Goal: Find specific page/section: Find specific page/section

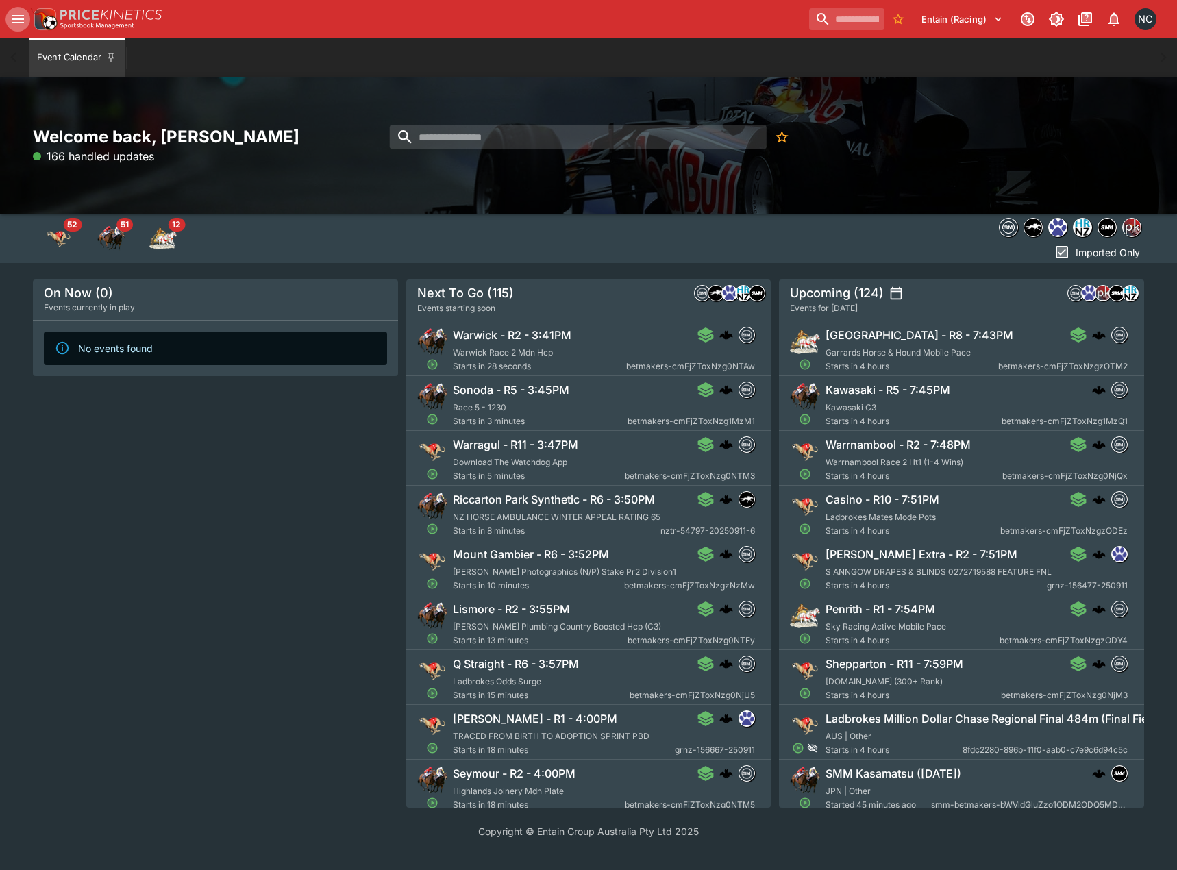
click at [17, 22] on icon "open drawer" at bounding box center [18, 19] width 12 height 8
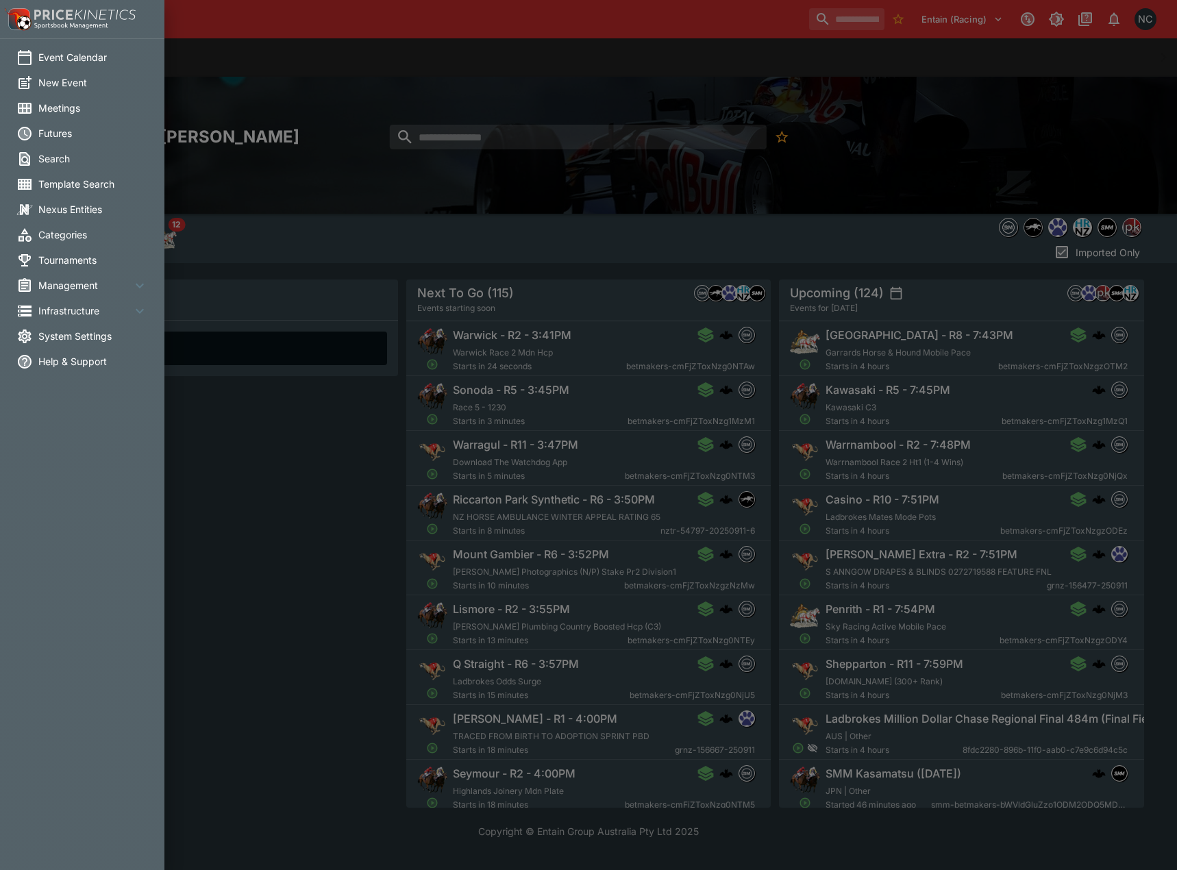
click at [65, 116] on li "Meetings" at bounding box center [82, 107] width 164 height 25
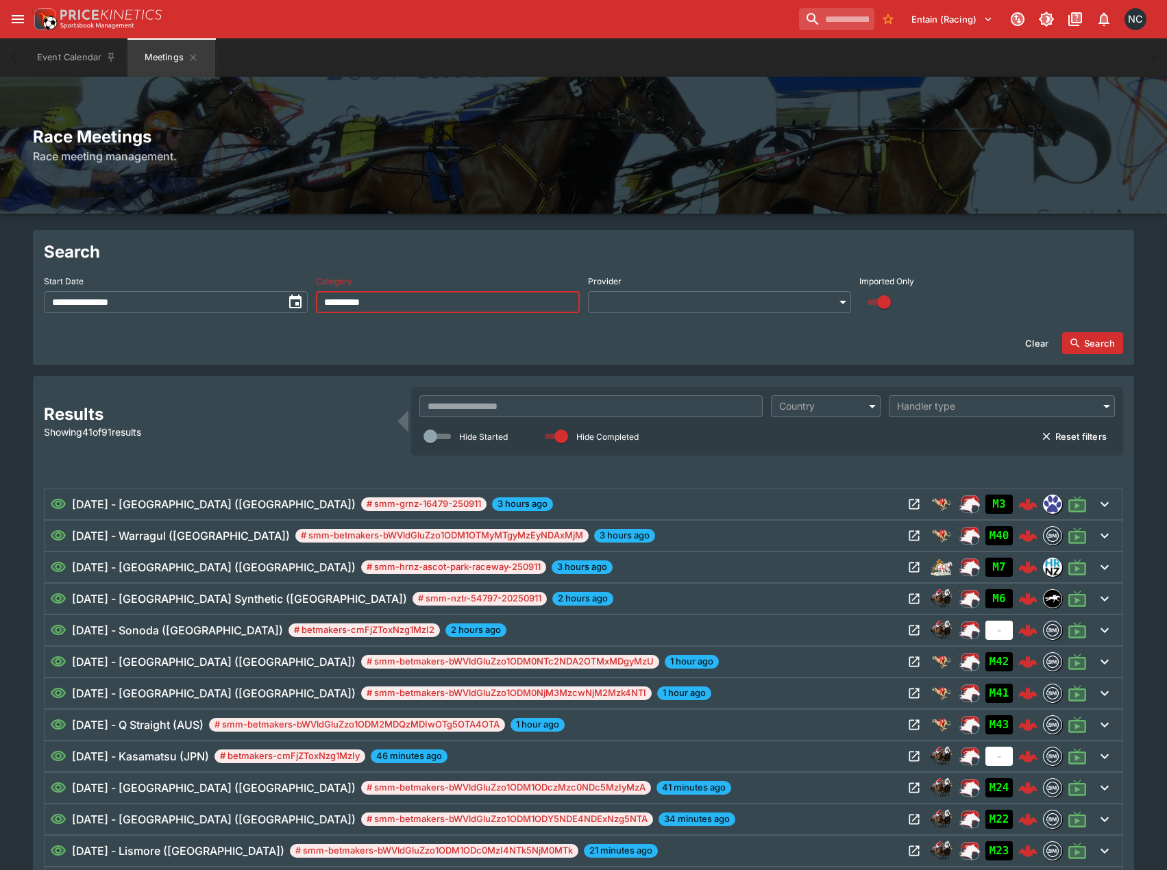
click at [491, 304] on input "**********" at bounding box center [448, 302] width 264 height 22
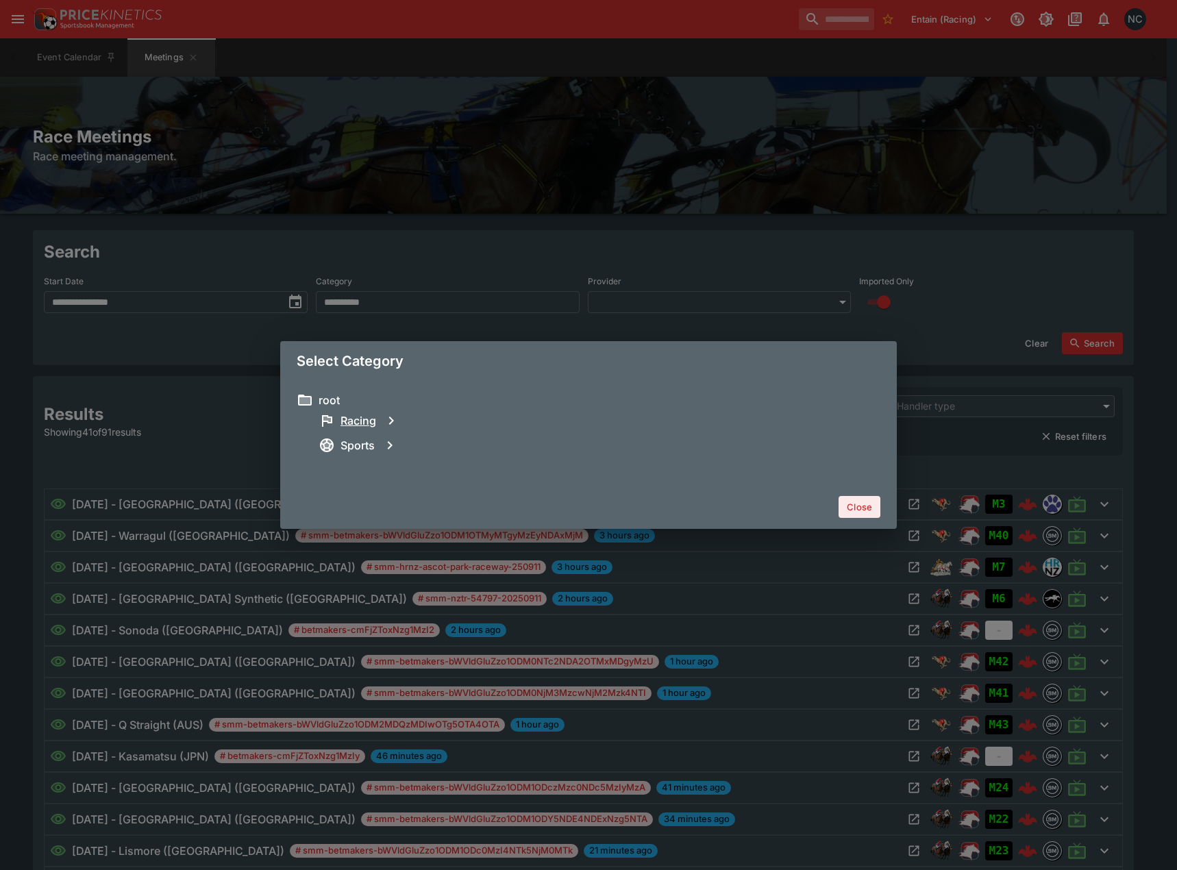
click at [365, 421] on h6 "Racing" at bounding box center [359, 421] width 36 height 14
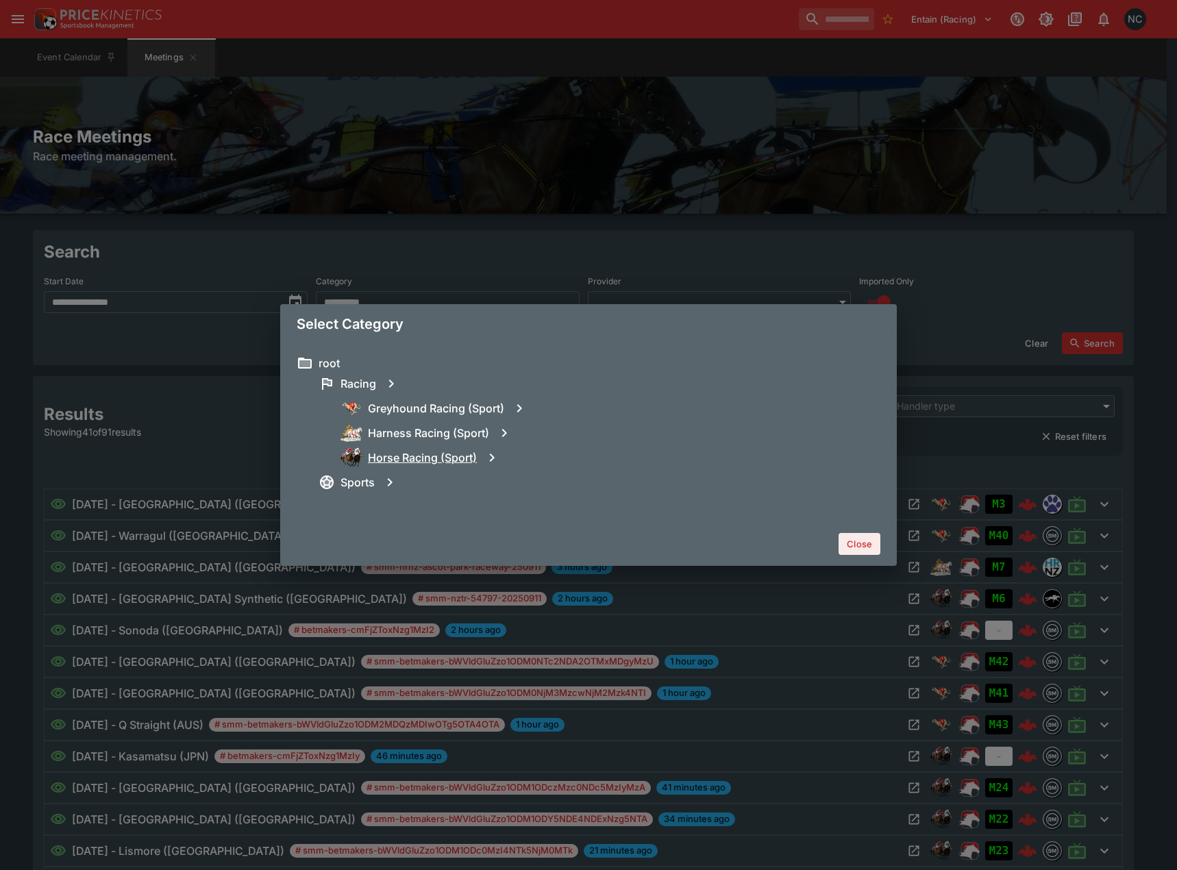
click at [426, 452] on h6 "Horse Racing (Sport)" at bounding box center [422, 458] width 109 height 14
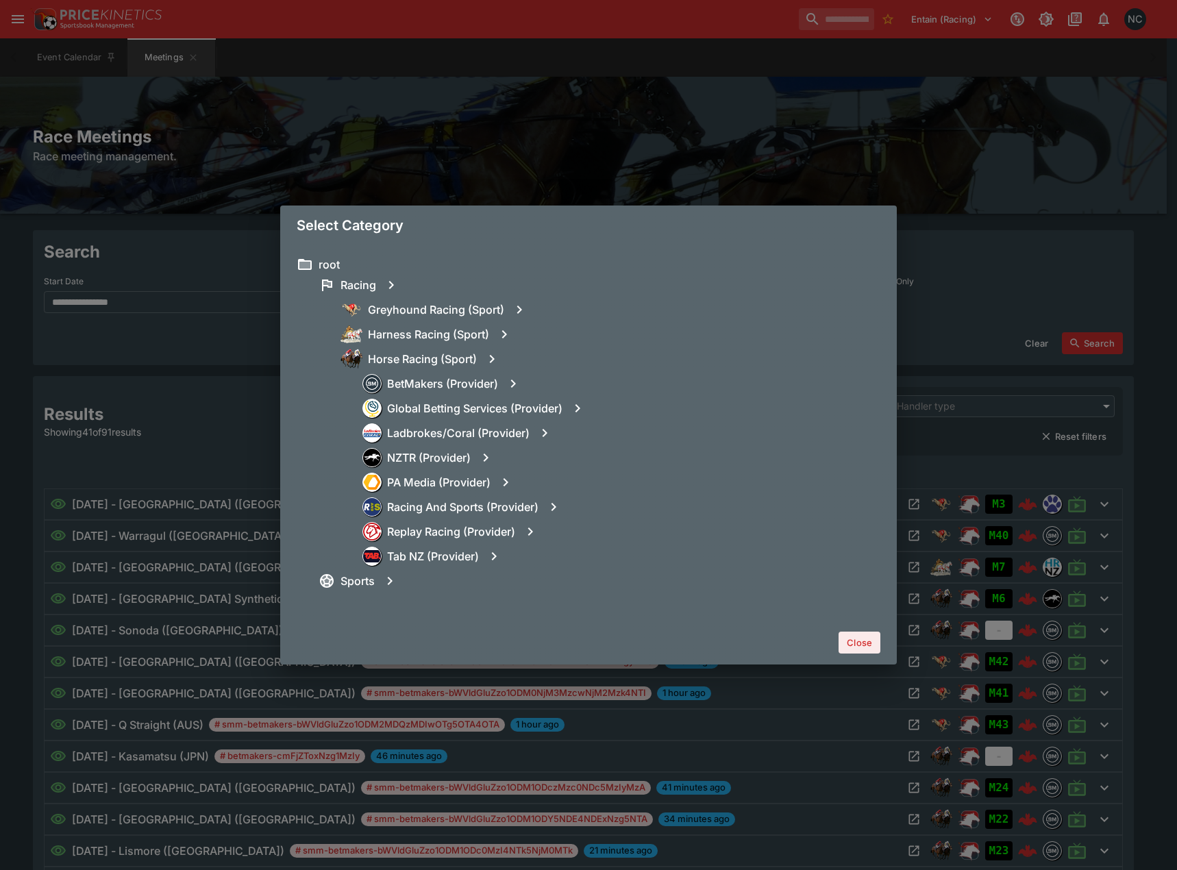
click at [848, 640] on button "Close" at bounding box center [860, 643] width 42 height 22
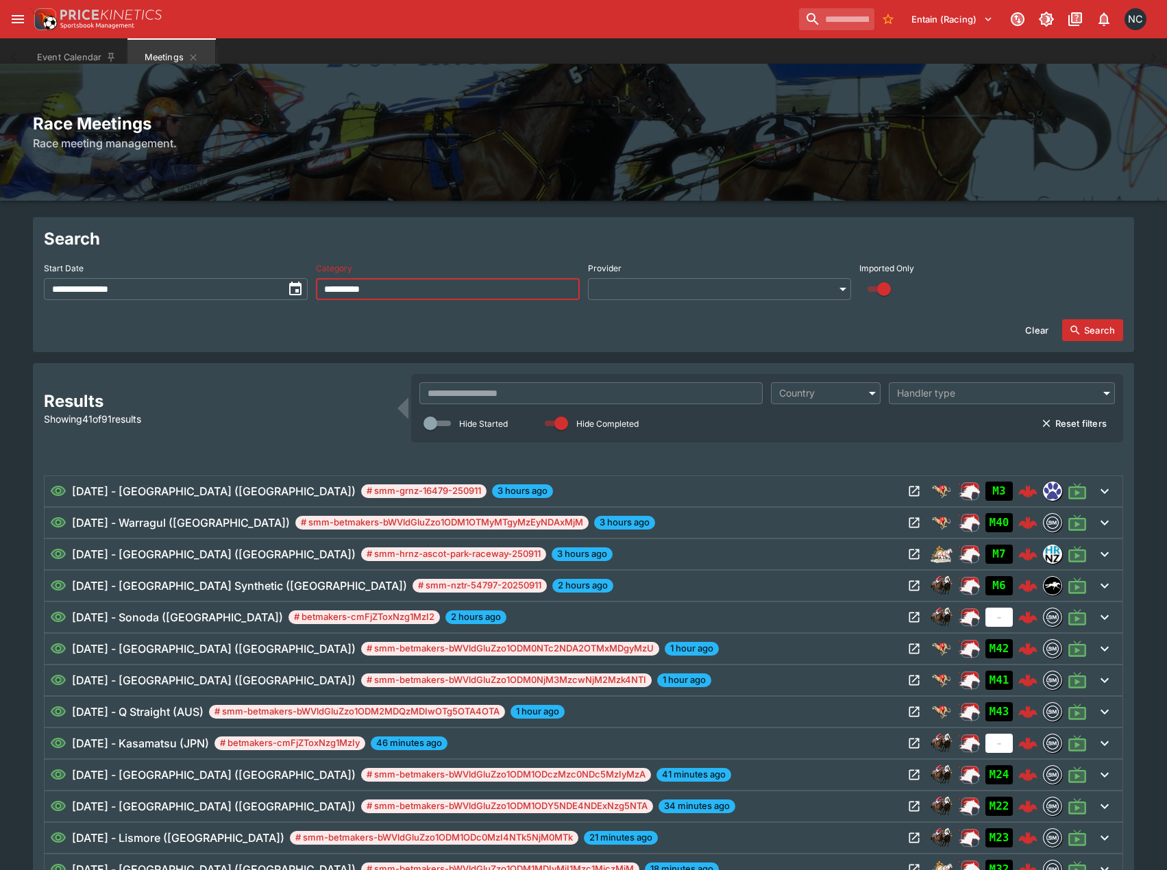
scroll to position [91, 0]
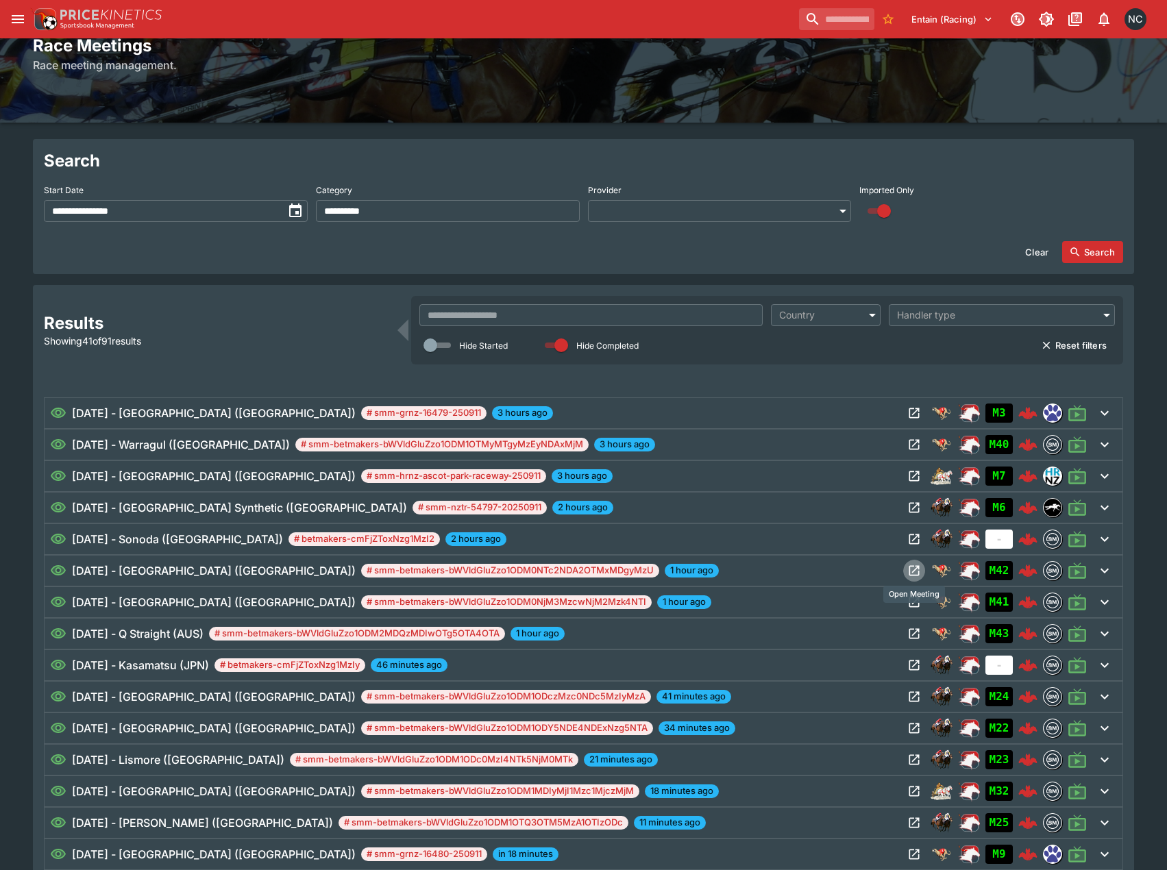
click at [910, 574] on icon "Open Meeting" at bounding box center [914, 571] width 10 height 10
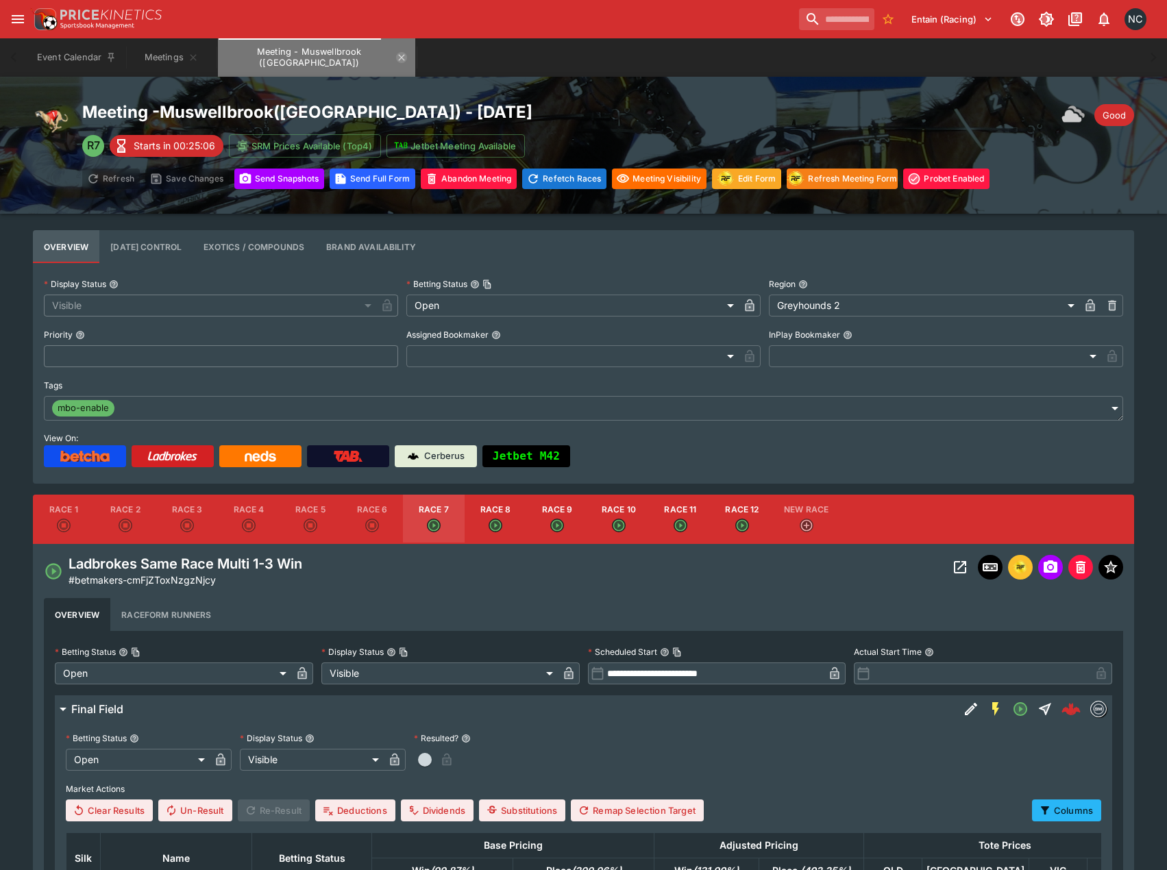
click at [396, 60] on icon "Meeting - Muswellbrook (AUS)" at bounding box center [401, 57] width 11 height 11
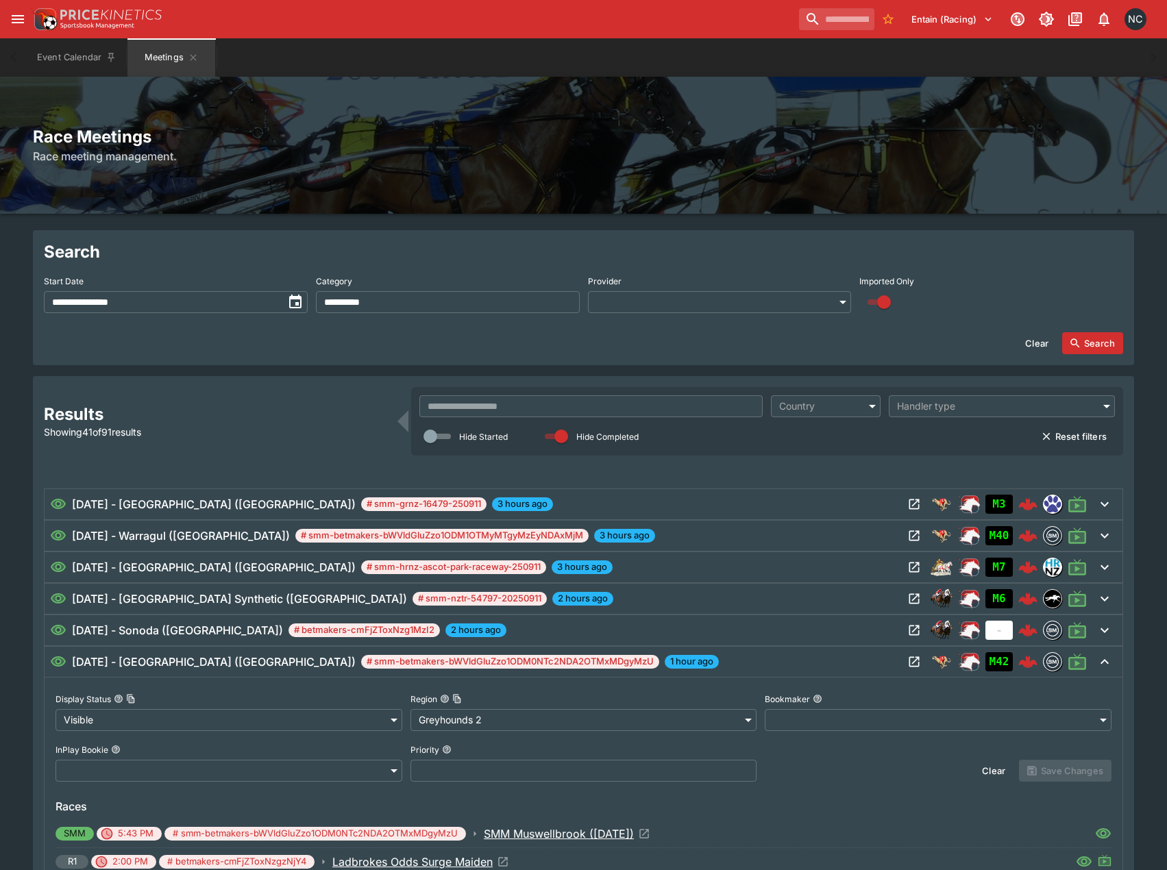
click at [800, 669] on div "[DATE] - Muswellbrook ([GEOGRAPHIC_DATA]) # smm-betmakers-bWVldGluZzo1ODM0NTc2N…" at bounding box center [476, 662] width 853 height 16
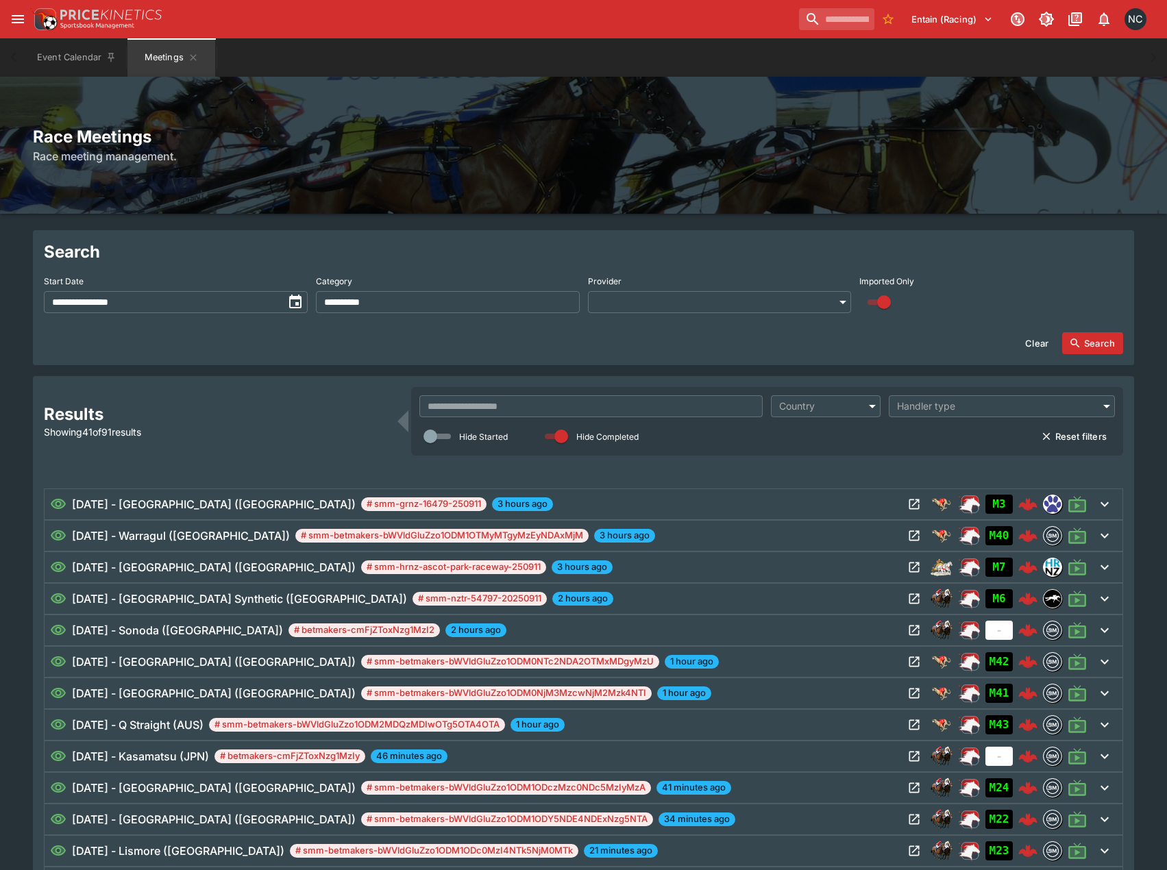
click at [424, 309] on input "**********" at bounding box center [448, 302] width 264 height 22
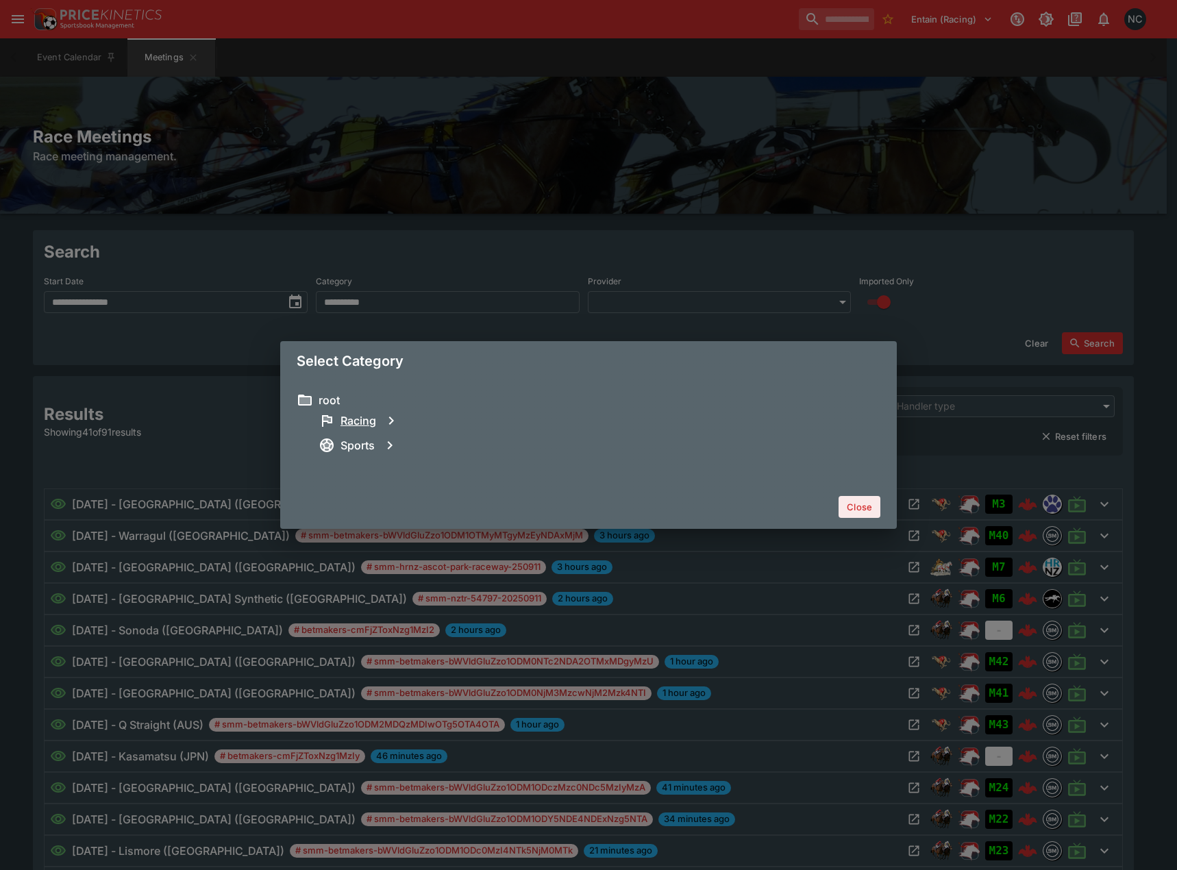
click at [349, 425] on h6 "Racing" at bounding box center [359, 421] width 36 height 14
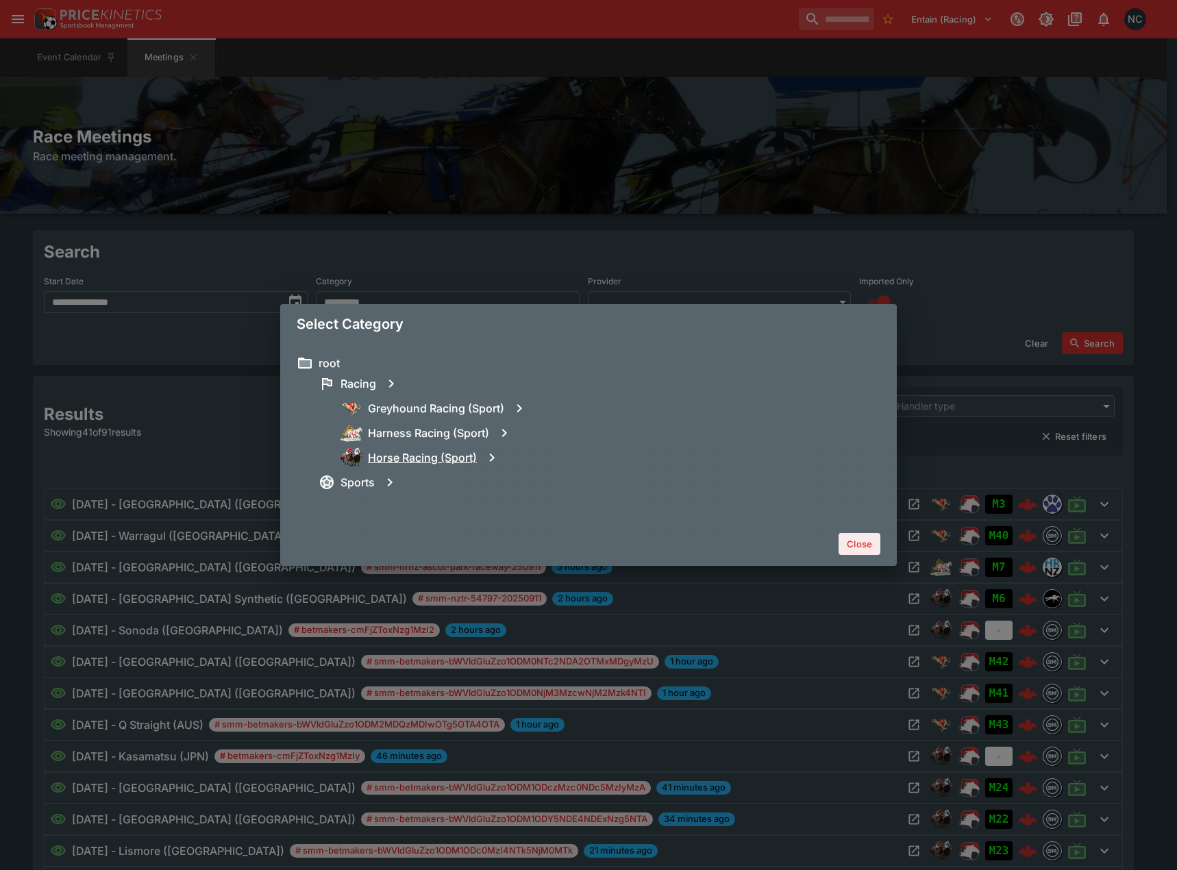
click at [410, 460] on h6 "Horse Racing (Sport)" at bounding box center [422, 458] width 109 height 14
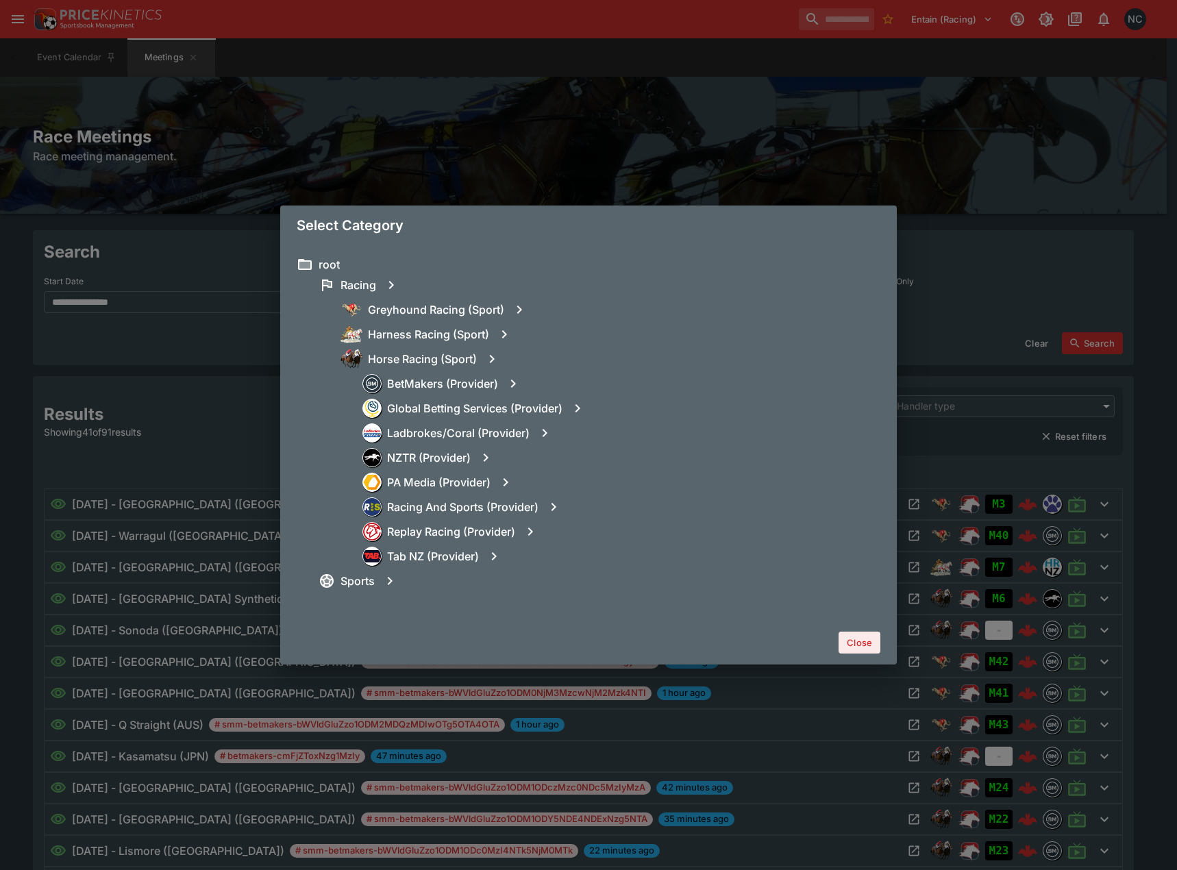
click at [492, 358] on icon "button" at bounding box center [492, 359] width 16 height 16
type input "**********"
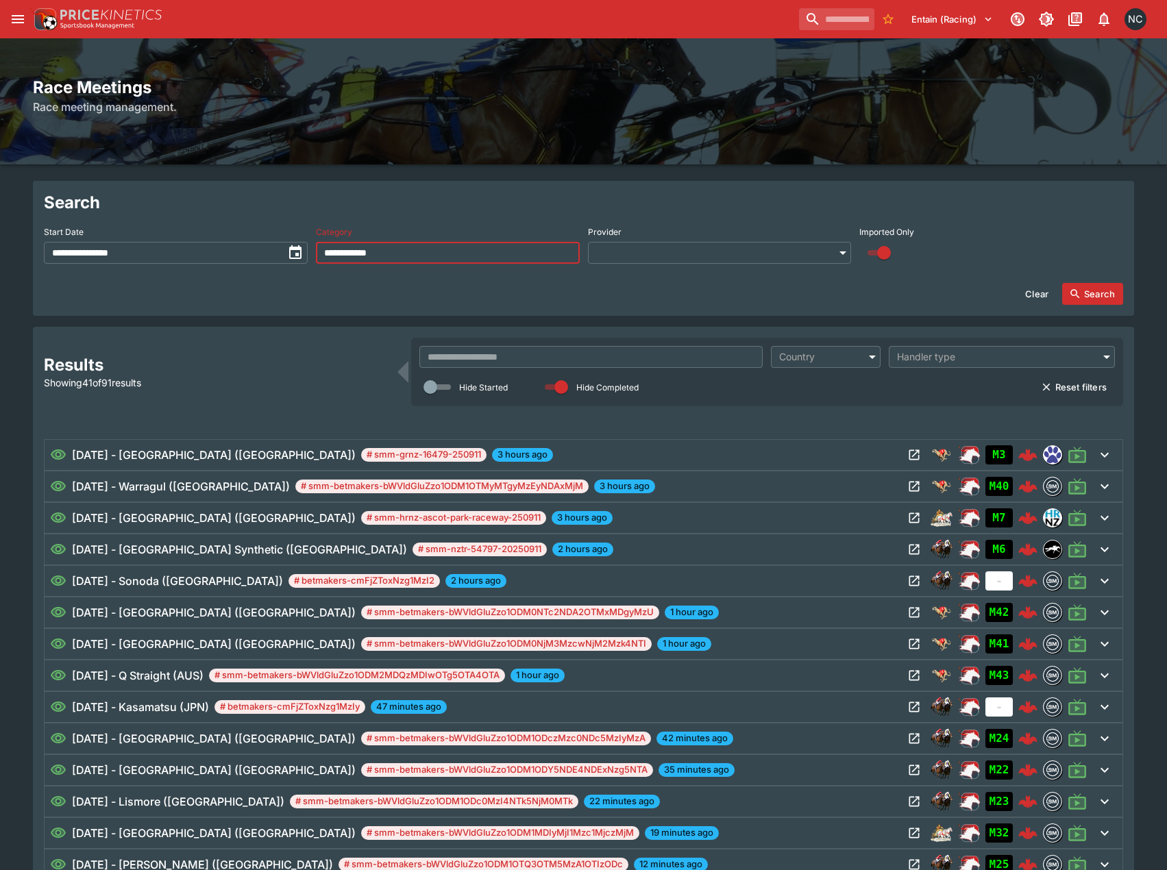
scroll to position [91, 0]
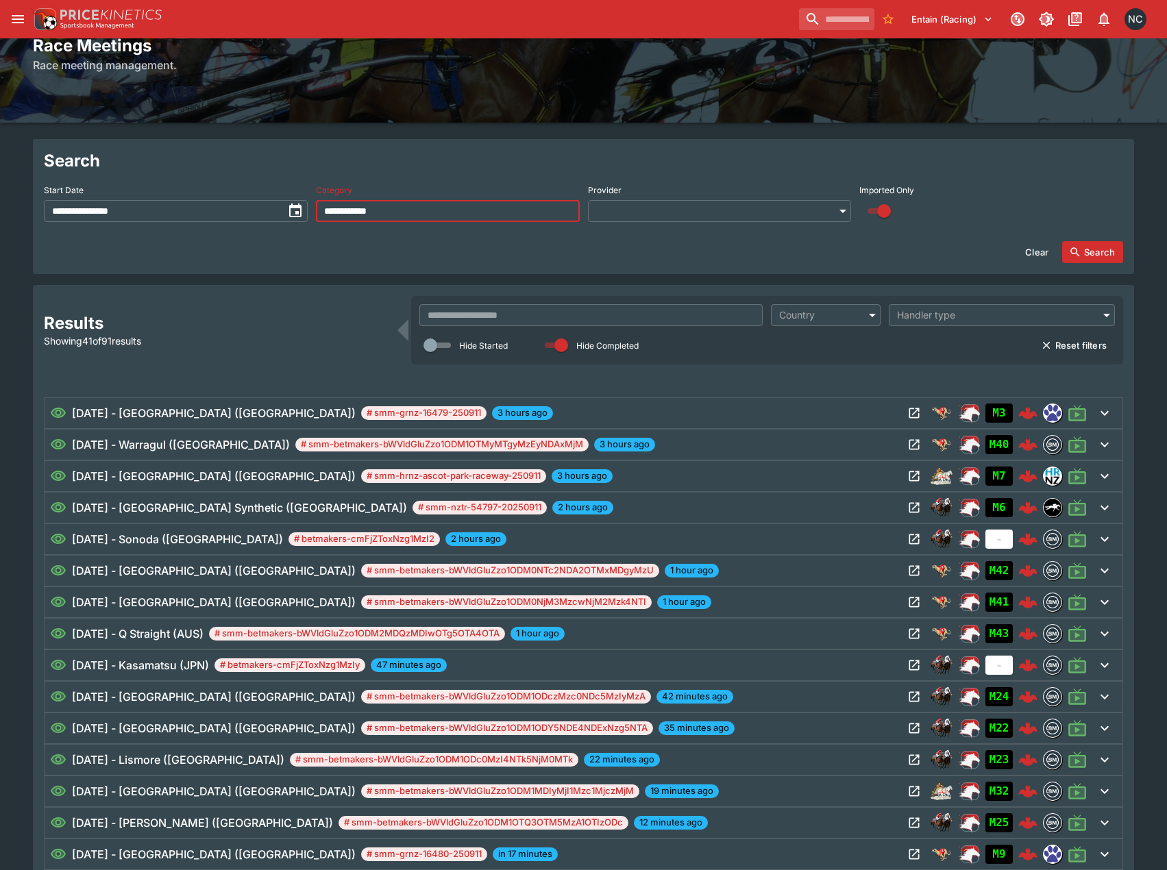
click at [1078, 250] on icon "button" at bounding box center [1075, 252] width 12 height 12
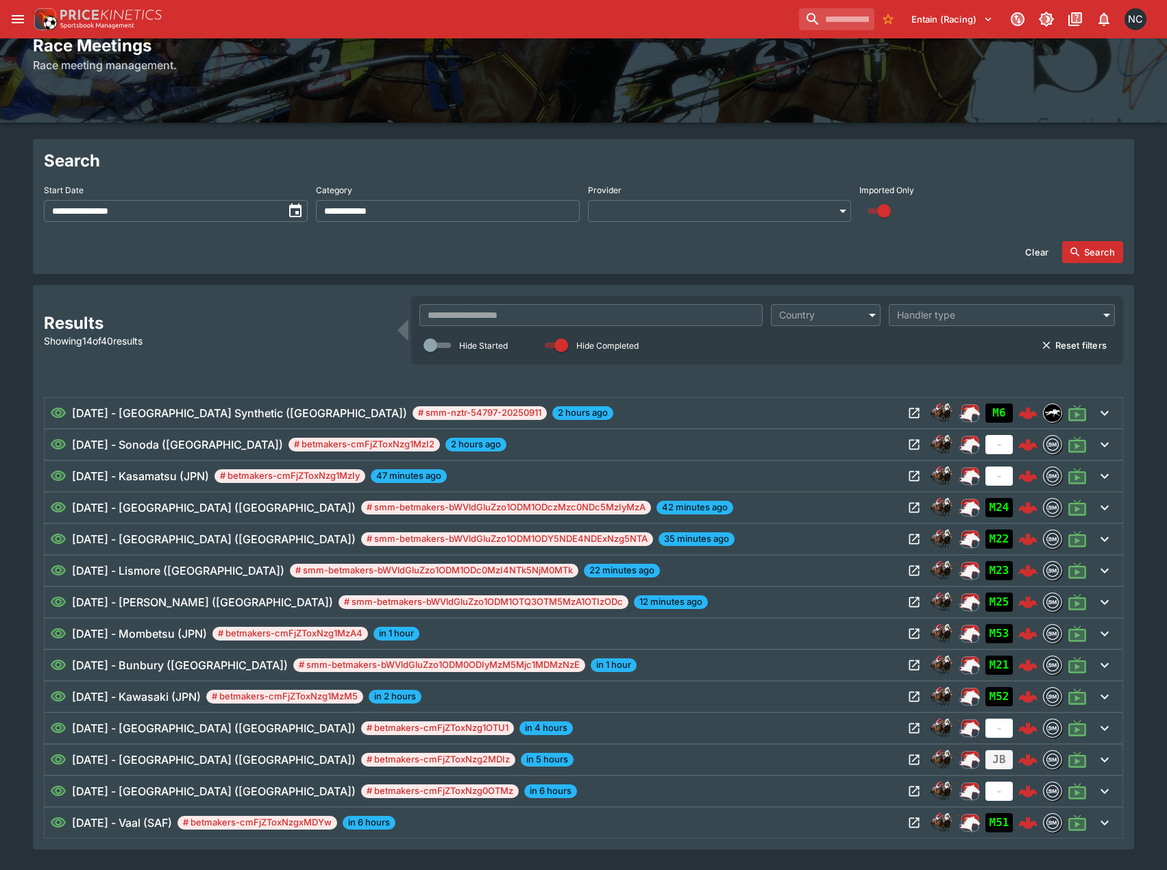
click at [820, 597] on div "[DATE] - Seymour (AUS) # smm-betmakers-bWVldGluZzo1ODM1OTQ3OTM5MzA1OTIzODc 12 m…" at bounding box center [476, 602] width 853 height 16
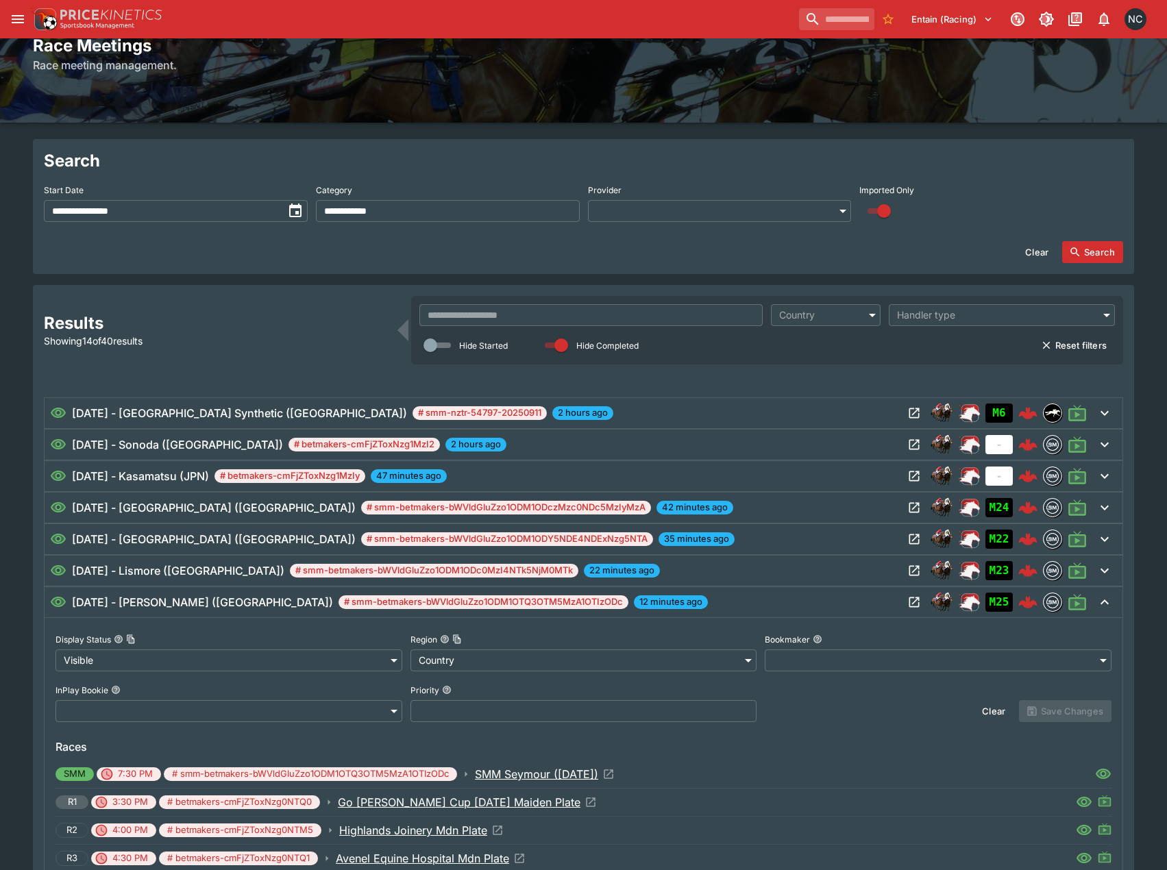
click at [820, 597] on div "[DATE] - Seymour (AUS) # smm-betmakers-bWVldGluZzo1ODM1OTQ3OTM5MzA1OTIzODc 12 m…" at bounding box center [476, 602] width 853 height 16
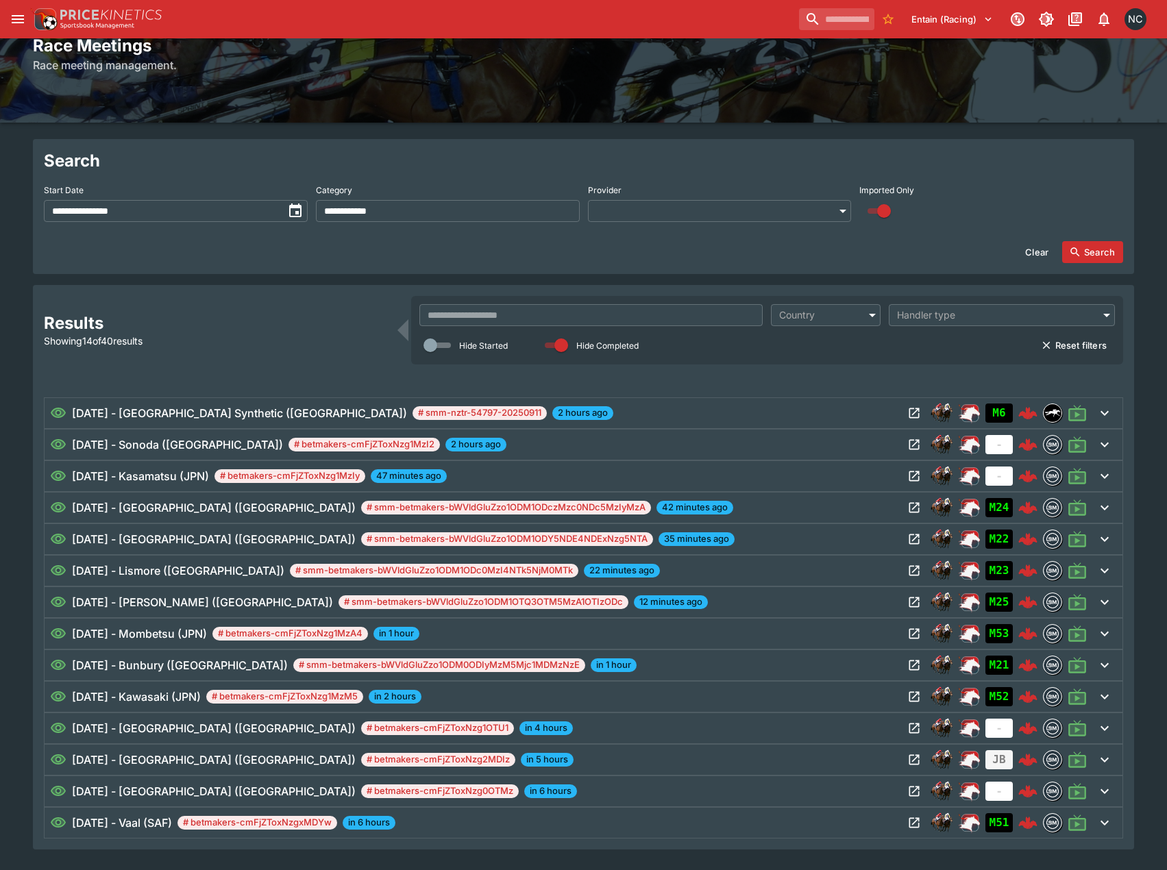
click at [735, 567] on div "[DATE] - Lismore (AUS) # smm-betmakers-bWVldGluZzo1ODM1ODc0MzI4NTk5NjM0MTk 22 m…" at bounding box center [476, 571] width 853 height 16
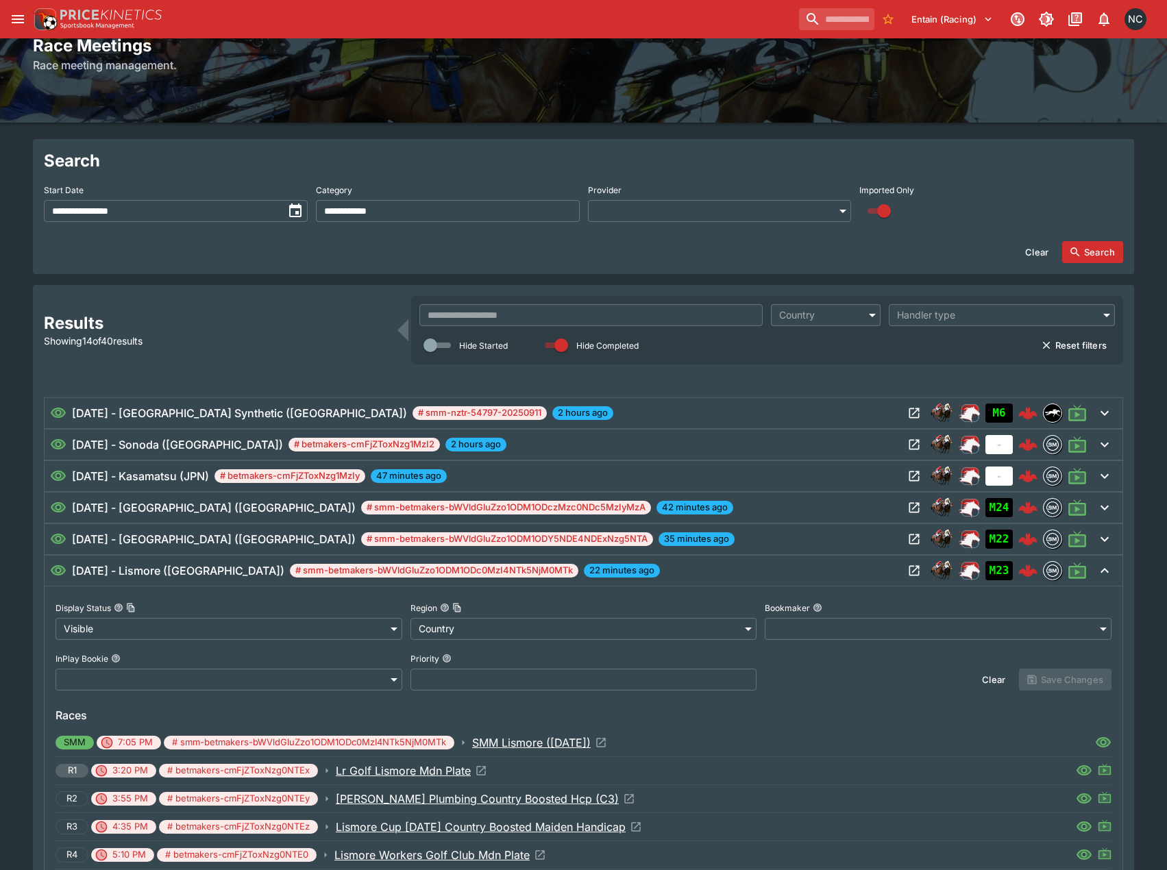
click at [735, 567] on div "[DATE] - Lismore (AUS) # smm-betmakers-bWVldGluZzo1ODM1ODc0MzI4NTk5NjM0MTk 22 m…" at bounding box center [476, 571] width 853 height 16
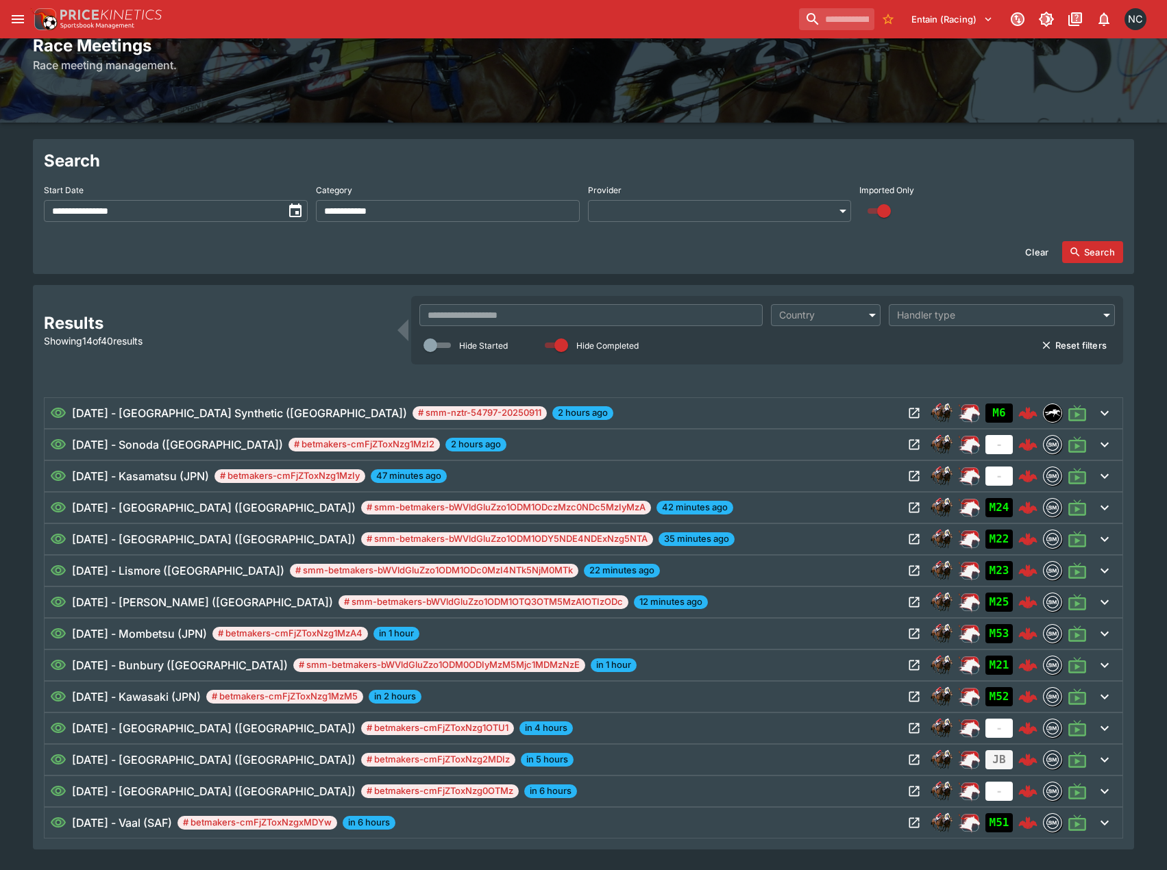
click at [697, 540] on div "[DATE] - [GEOGRAPHIC_DATA] ([GEOGRAPHIC_DATA]) # smm-betmakers-bWVldGluZzo1ODM1…" at bounding box center [476, 539] width 853 height 16
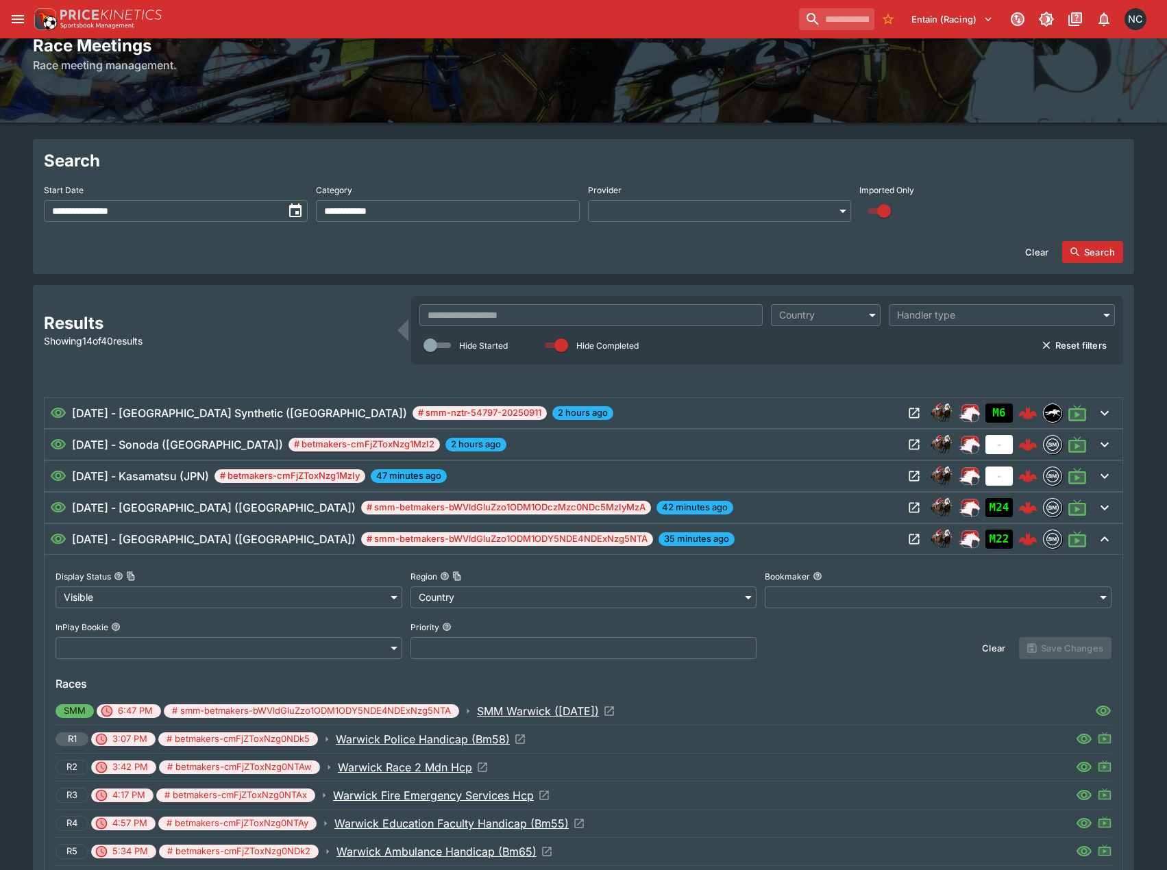
click at [697, 540] on div "[DATE] - [GEOGRAPHIC_DATA] ([GEOGRAPHIC_DATA]) # smm-betmakers-bWVldGluZzo1ODM1…" at bounding box center [476, 539] width 853 height 16
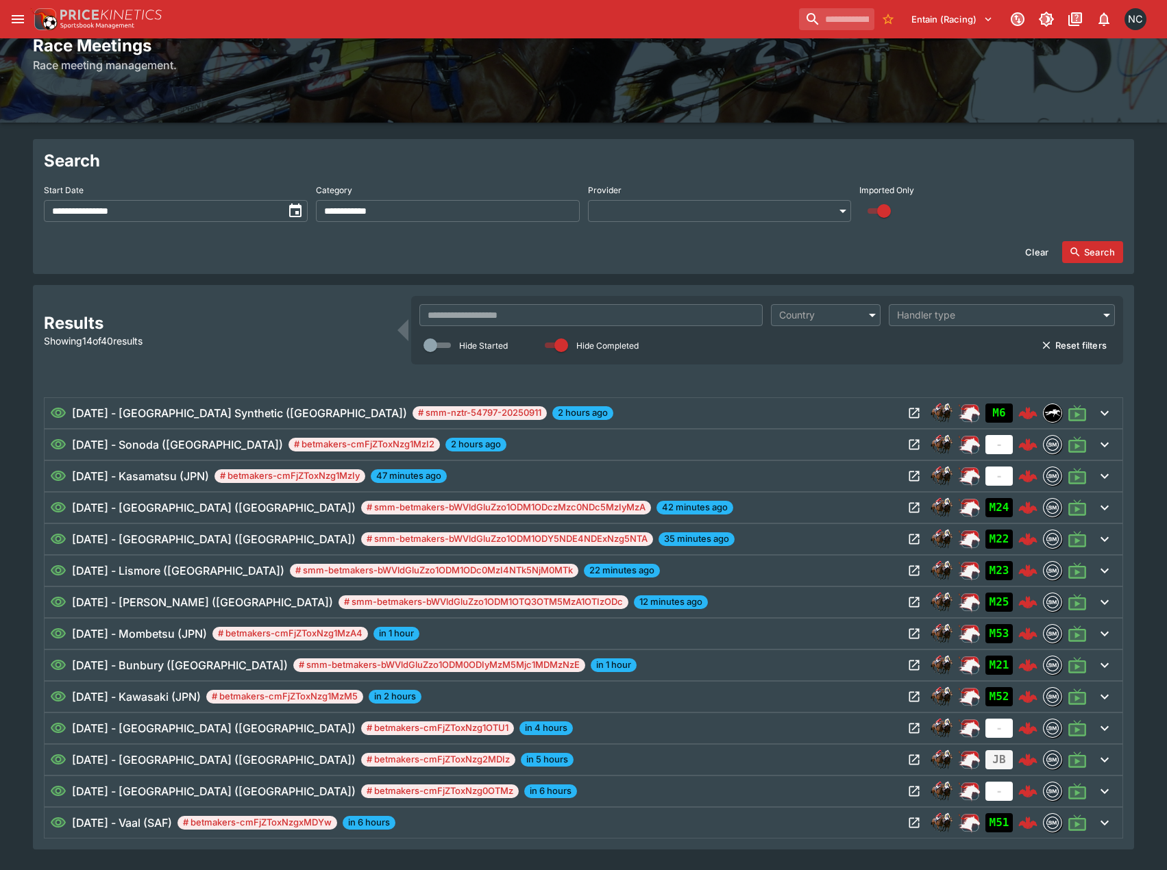
click at [654, 514] on div "[DATE] - Hawkesbury ([GEOGRAPHIC_DATA]) # smm-betmakers-bWVldGluZzo1ODM1ODczMzc…" at bounding box center [476, 508] width 853 height 16
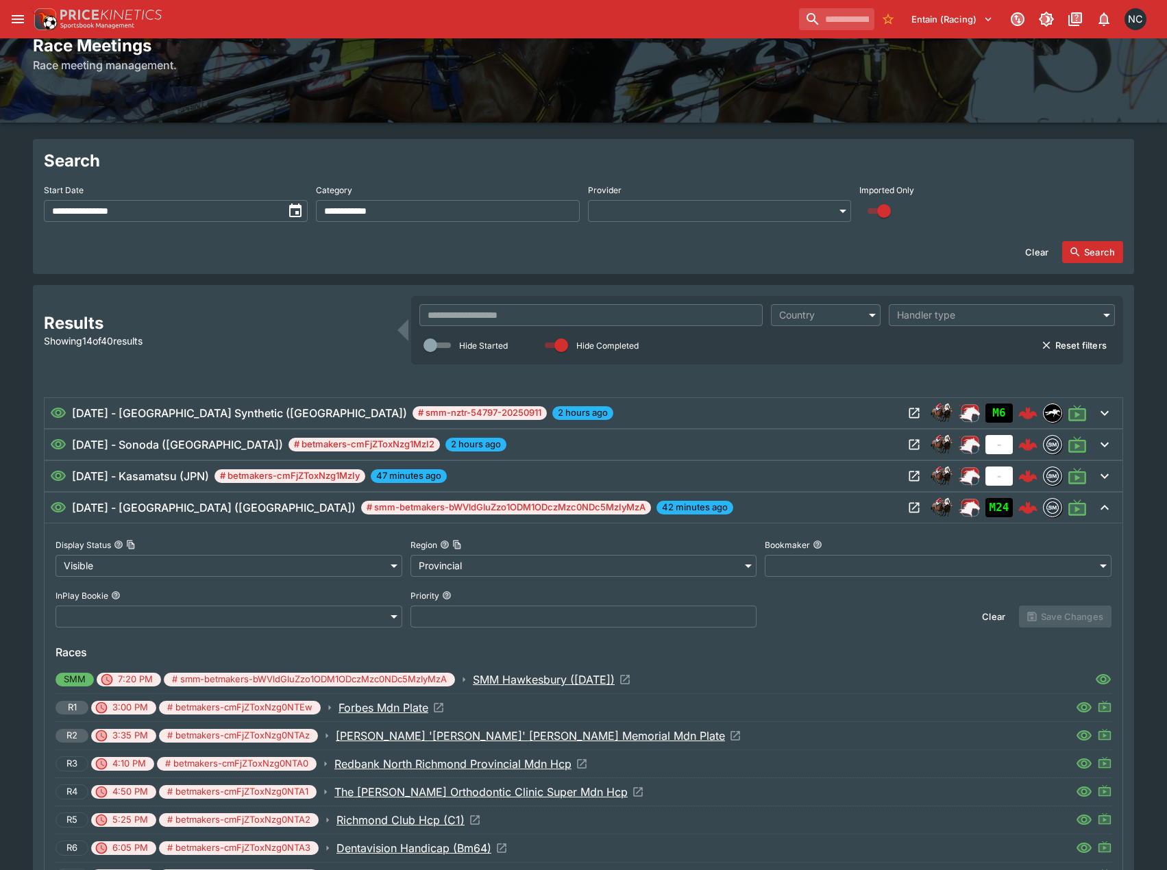
click at [654, 514] on div "[DATE] - Hawkesbury ([GEOGRAPHIC_DATA]) # smm-betmakers-bWVldGluZzo1ODM1ODczMzc…" at bounding box center [476, 508] width 853 height 16
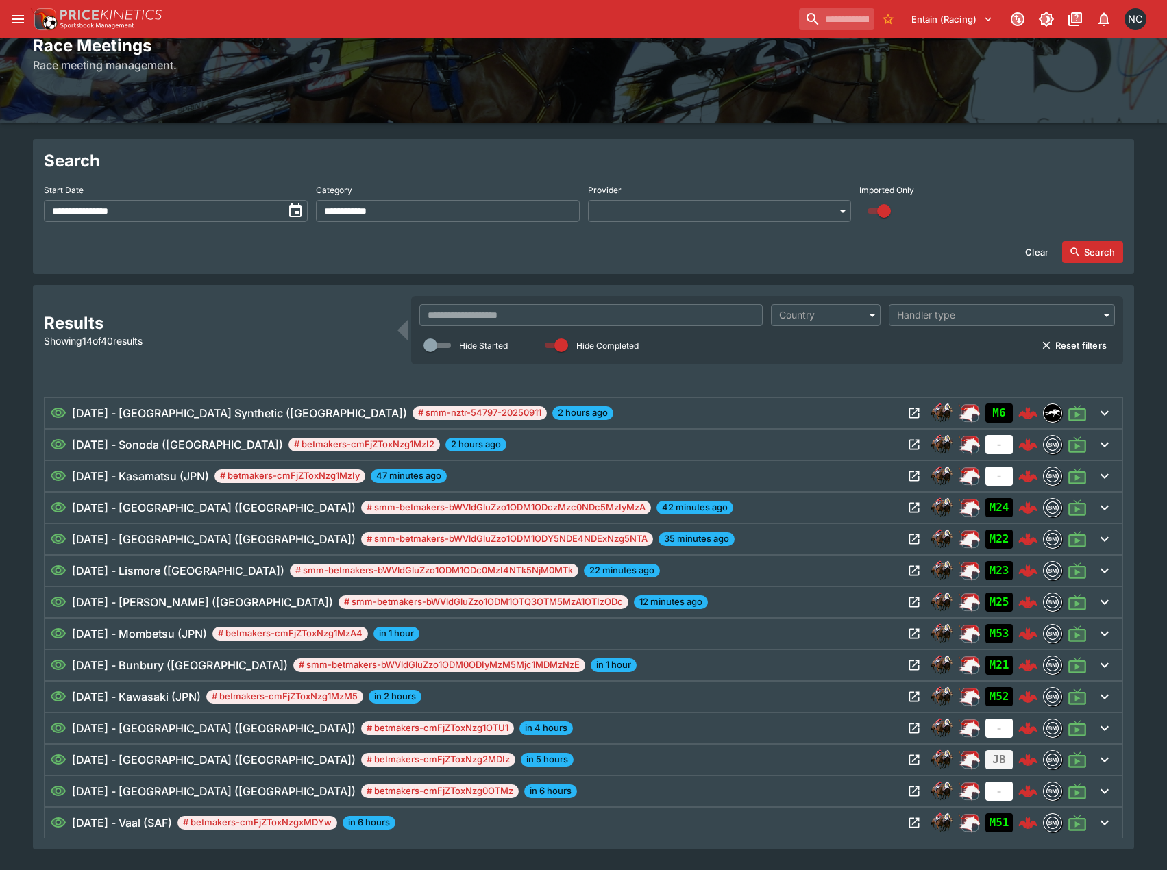
click at [632, 517] on div "[DATE] - Hawkesbury ([GEOGRAPHIC_DATA]) # smm-betmakers-bWVldGluZzo1ODM1ODczMzc…" at bounding box center [584, 508] width 1078 height 30
